Goal: Information Seeking & Learning: Learn about a topic

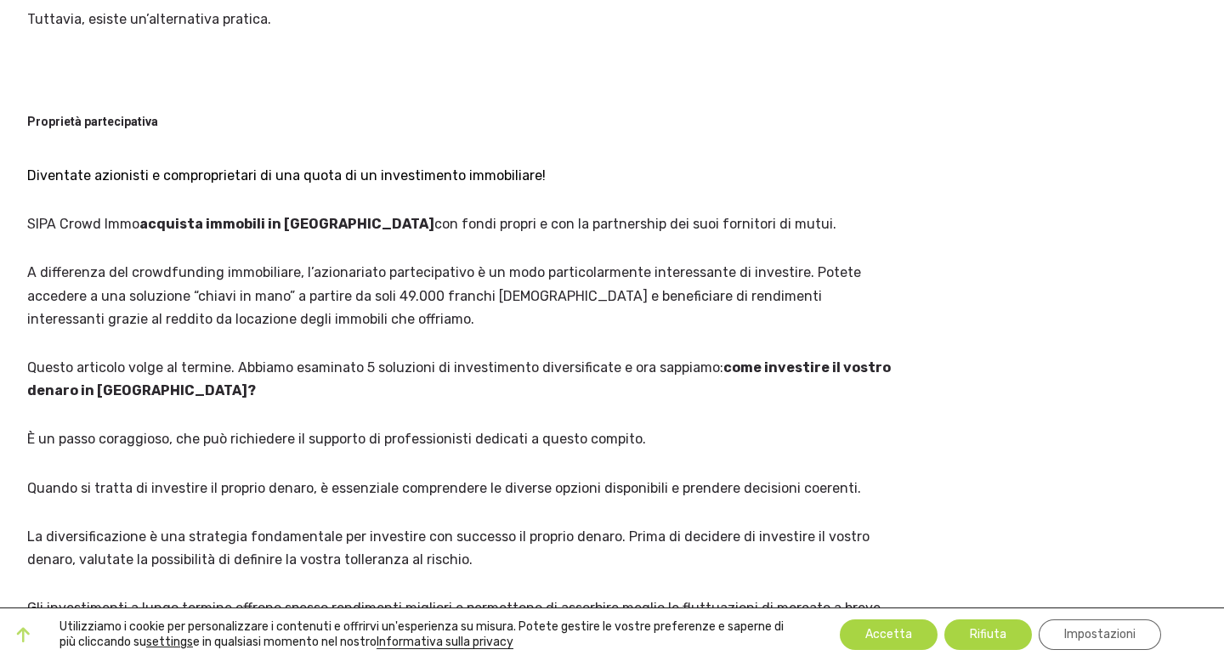
scroll to position [2330, 0]
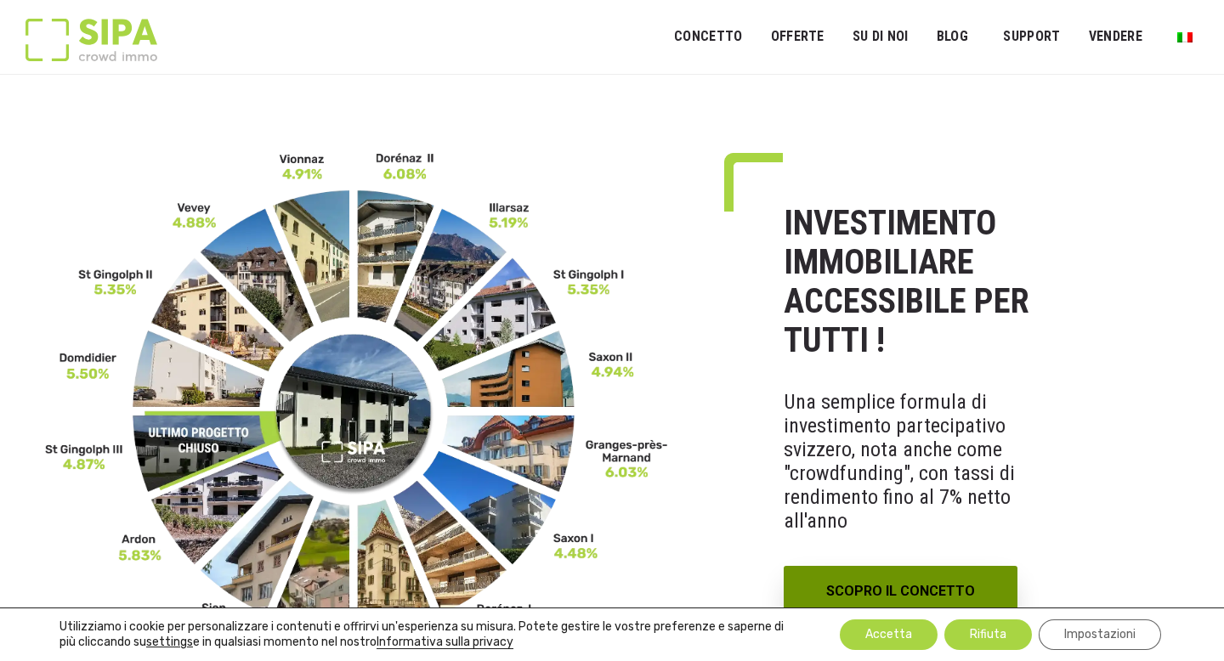
click at [925, 594] on link "SCOPRO IL CONCETTO" at bounding box center [900, 591] width 234 height 51
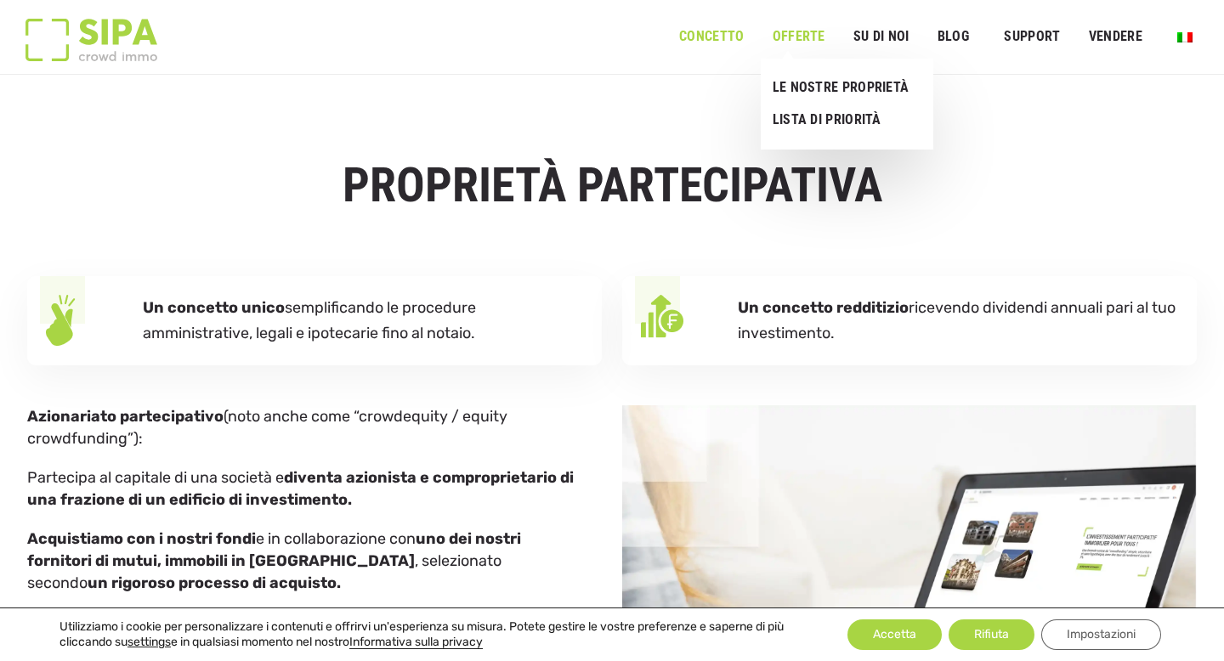
click at [791, 30] on link "offerte" at bounding box center [798, 37] width 75 height 38
click at [800, 44] on link "offerte" at bounding box center [798, 37] width 75 height 38
click at [795, 87] on link "LE NOSTRE PROPRIETÀ" at bounding box center [840, 87] width 159 height 32
